Goal: Find specific page/section: Locate a particular part of the current website

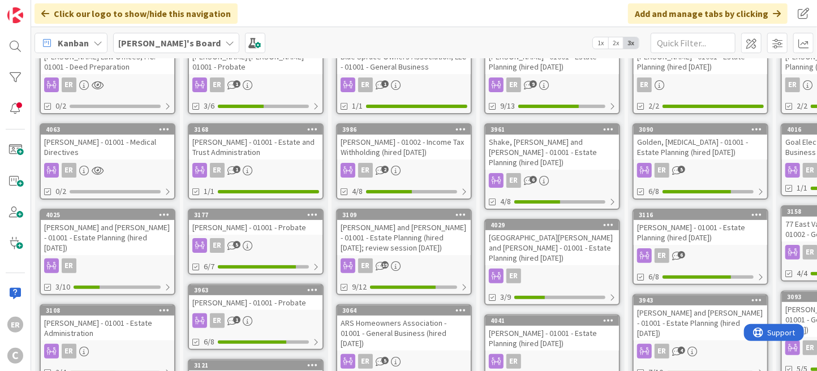
scroll to position [21, 0]
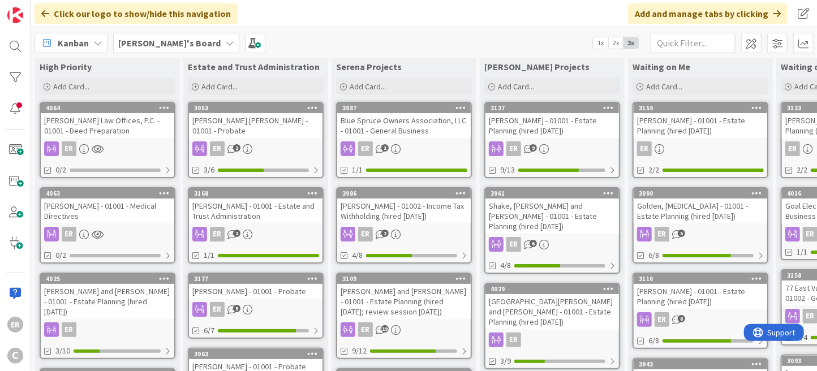
click at [712, 296] on div "[PERSON_NAME] - 01001 - Estate Planning (hired [DATE])" at bounding box center [699, 296] width 133 height 25
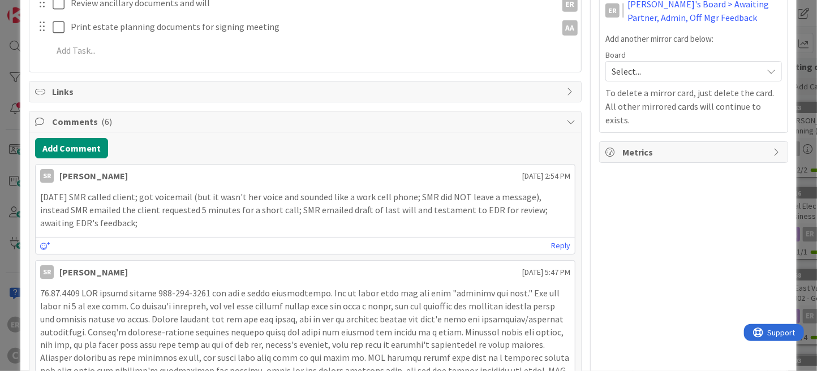
scroll to position [509, 0]
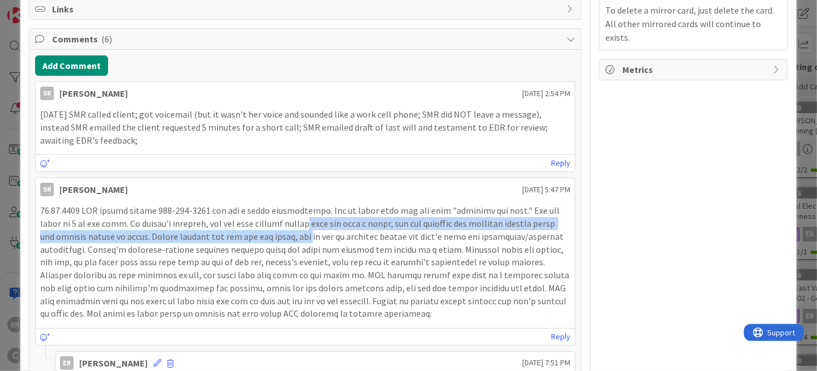
drag, startPoint x: 272, startPoint y: 221, endPoint x: 276, endPoint y: 232, distance: 12.0
click at [276, 232] on p at bounding box center [305, 261] width 530 height 115
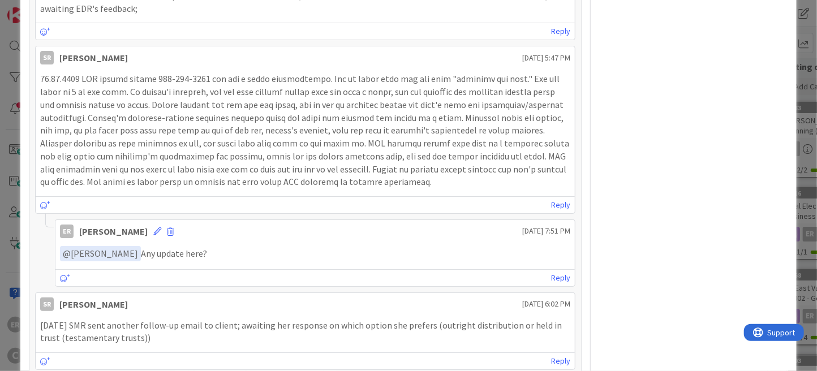
scroll to position [565, 0]
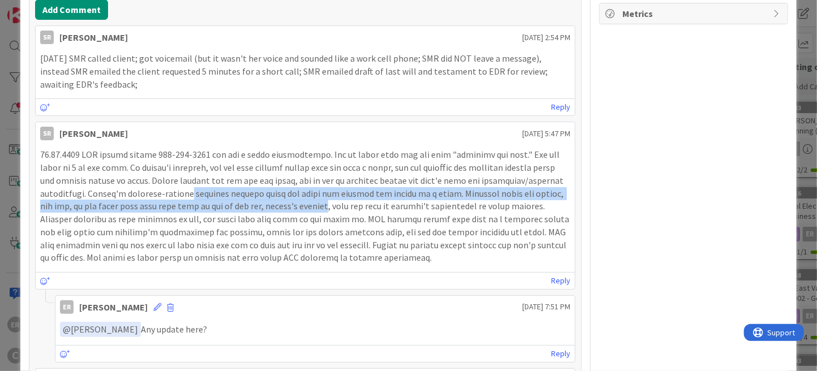
drag, startPoint x: 181, startPoint y: 192, endPoint x: 312, endPoint y: 201, distance: 131.0
click at [312, 201] on p at bounding box center [305, 205] width 530 height 115
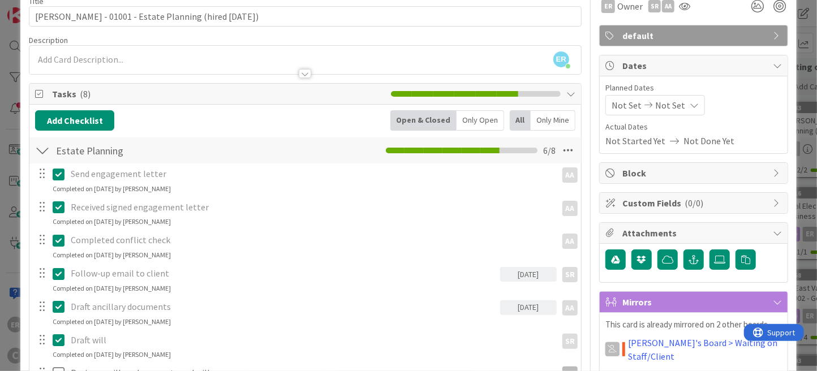
scroll to position [0, 0]
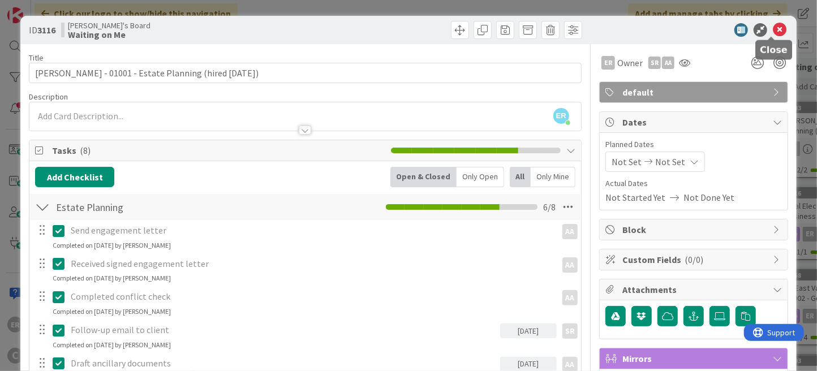
click at [774, 29] on icon at bounding box center [780, 30] width 14 height 14
